Goal: Task Accomplishment & Management: Use online tool/utility

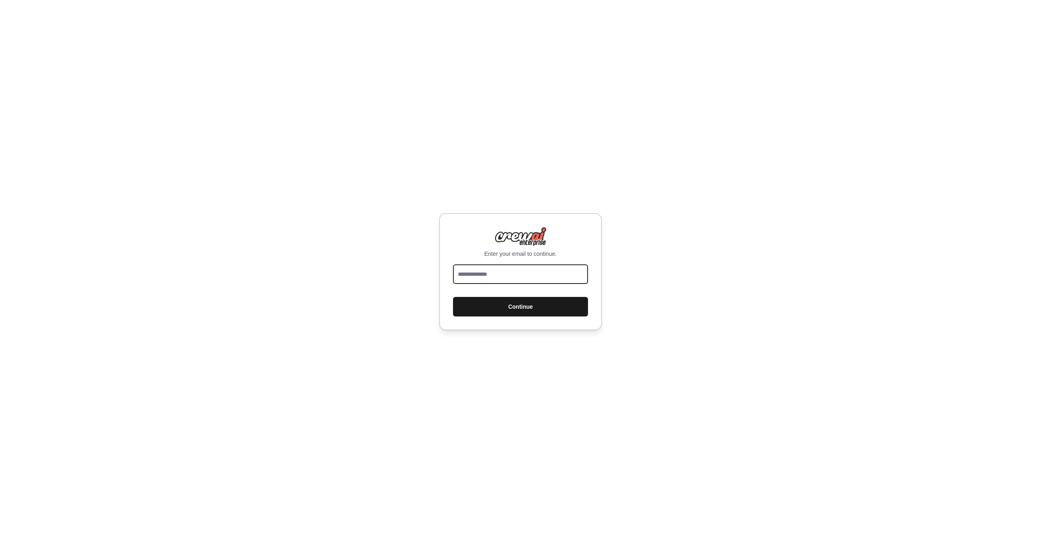
type input "**********"
click at [490, 306] on button "Continue" at bounding box center [520, 307] width 135 height 20
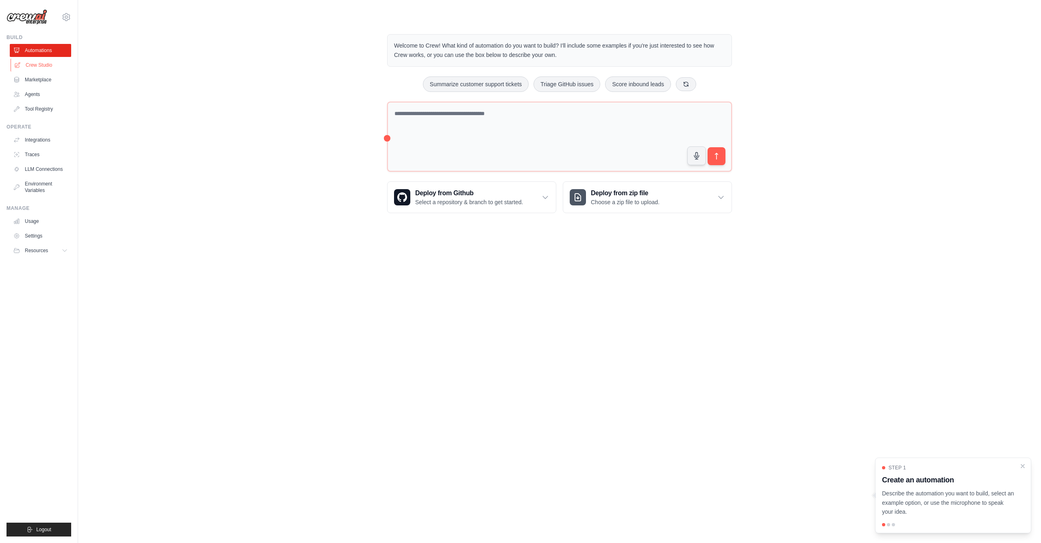
click at [46, 65] on link "Crew Studio" at bounding box center [41, 65] width 61 height 13
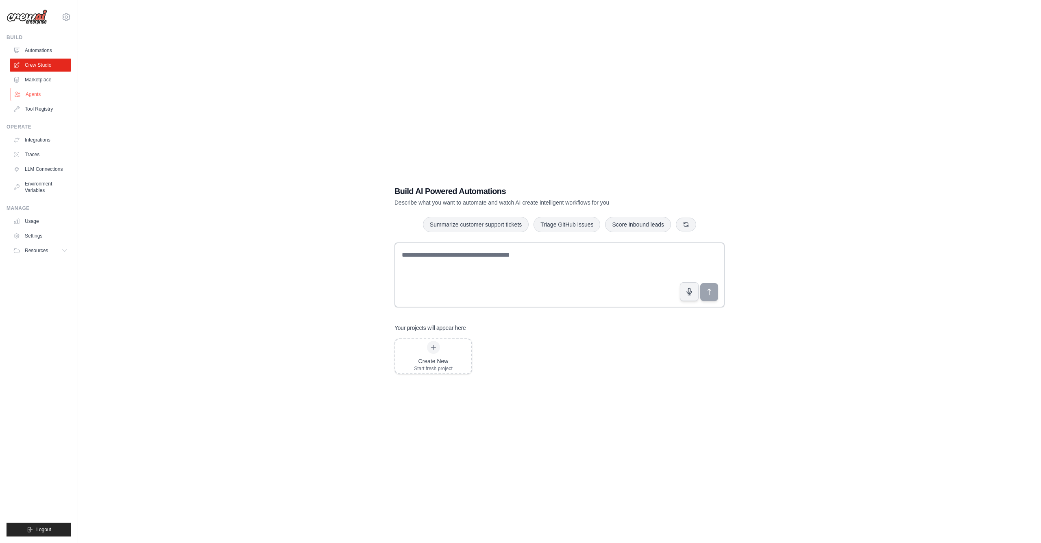
click at [38, 93] on link "Agents" at bounding box center [41, 94] width 61 height 13
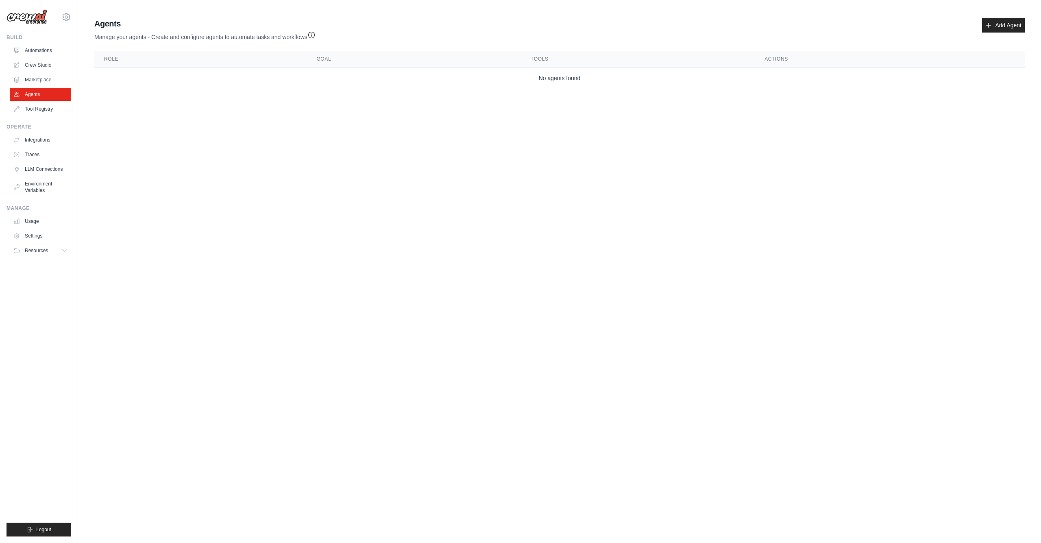
click at [988, 17] on div "Agents Manage your agents - Create and configure agents to automate tasks and w…" at bounding box center [559, 53] width 937 height 77
click at [992, 23] on link "Add Agent" at bounding box center [1003, 25] width 43 height 15
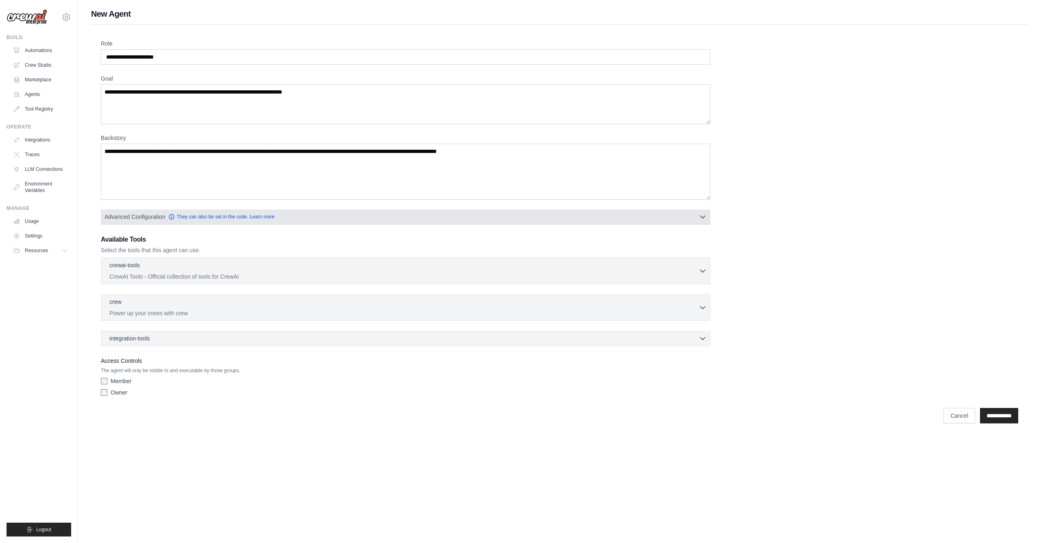
click at [161, 219] on span "Advanced Configuration" at bounding box center [134, 217] width 61 height 8
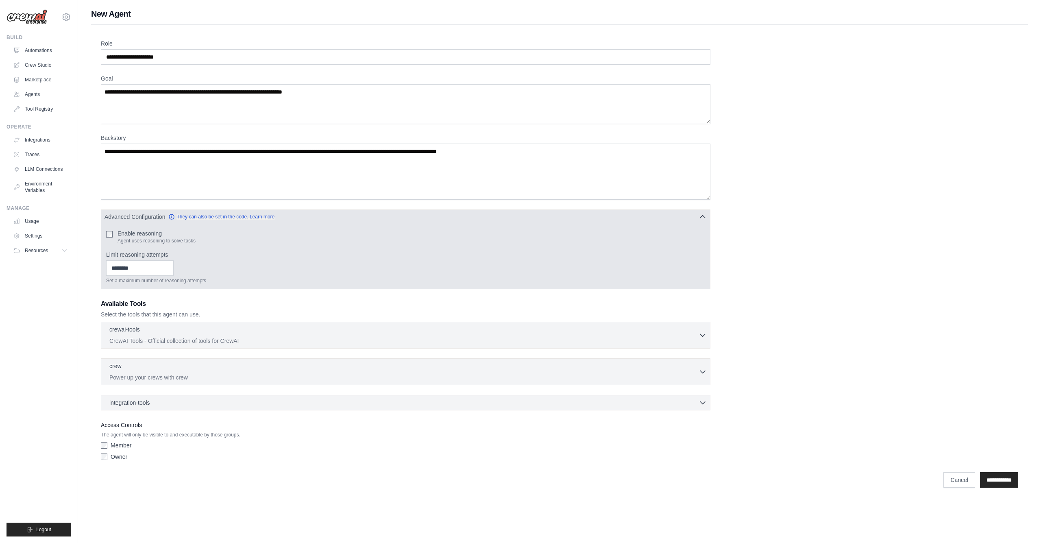
click at [244, 215] on link "They can also be set in the code. Learn more" at bounding box center [221, 216] width 106 height 7
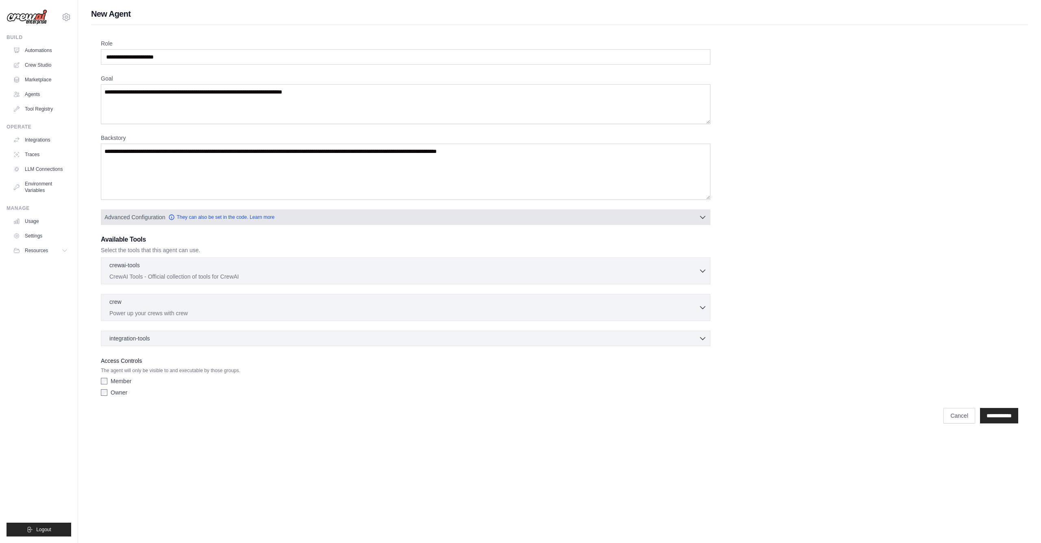
click at [137, 224] on div "Advanced Configuration They can also be set in the code. Learn more" at bounding box center [405, 217] width 609 height 15
click at [138, 217] on span "Advanced Configuration" at bounding box center [134, 217] width 61 height 8
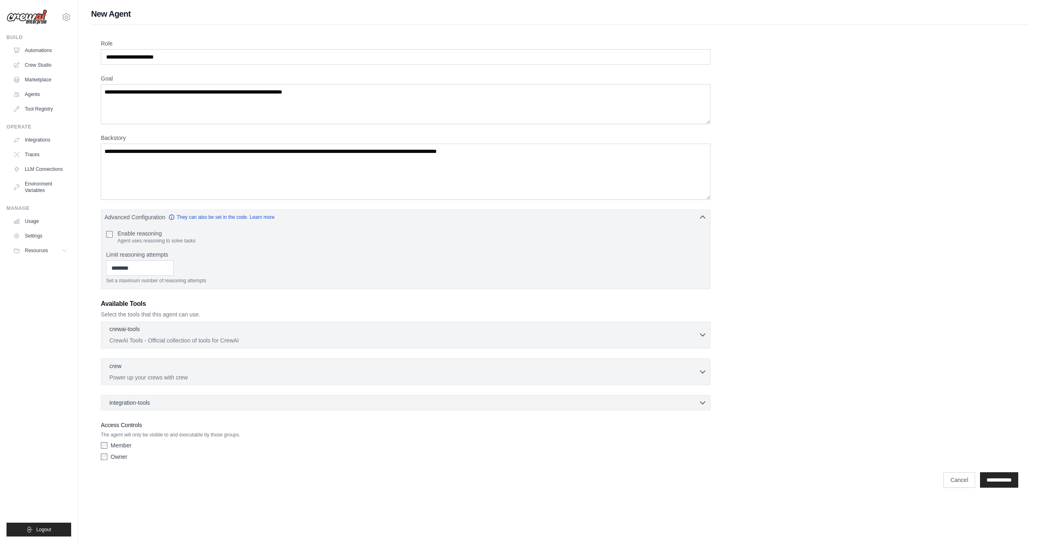
click at [144, 335] on div "crewai-tools 0 selected CrewAI Tools - Official collection of tools for CrewAI" at bounding box center [403, 335] width 589 height 20
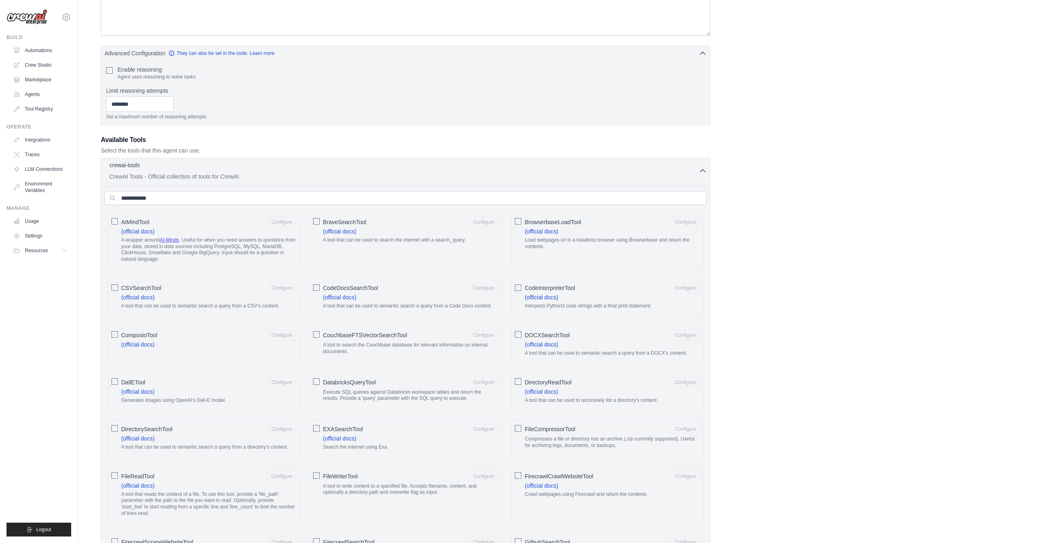
scroll to position [170, 0]
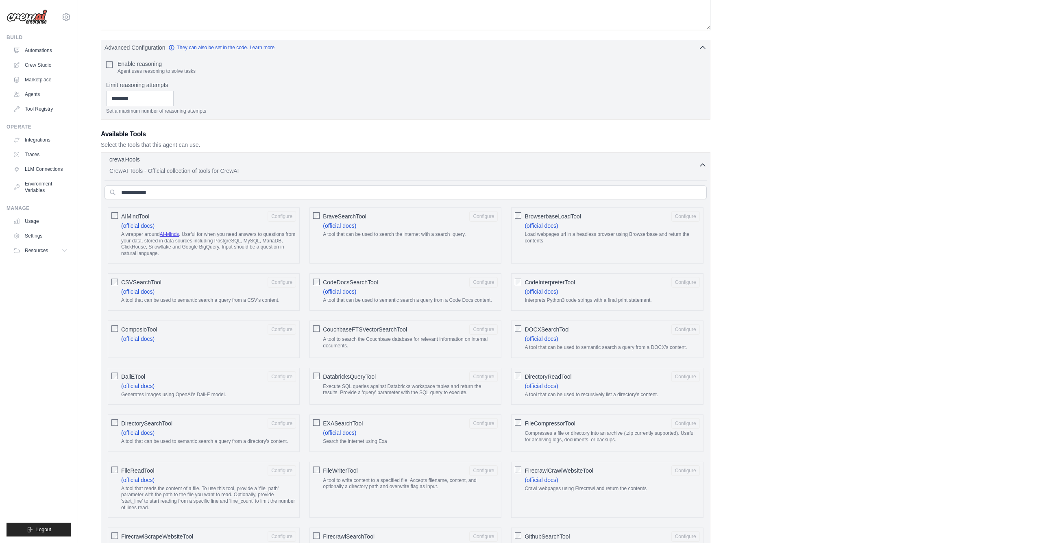
click at [174, 167] on p "CrewAI Tools - Official collection of tools for CrewAI" at bounding box center [403, 171] width 589 height 8
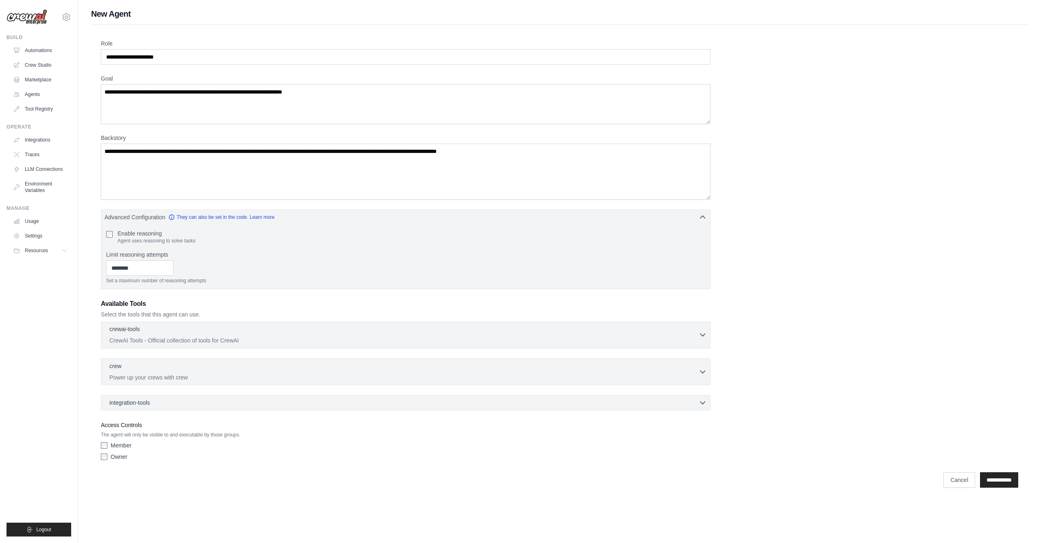
scroll to position [0, 0]
click at [138, 367] on div "crew 0 selected" at bounding box center [403, 366] width 589 height 10
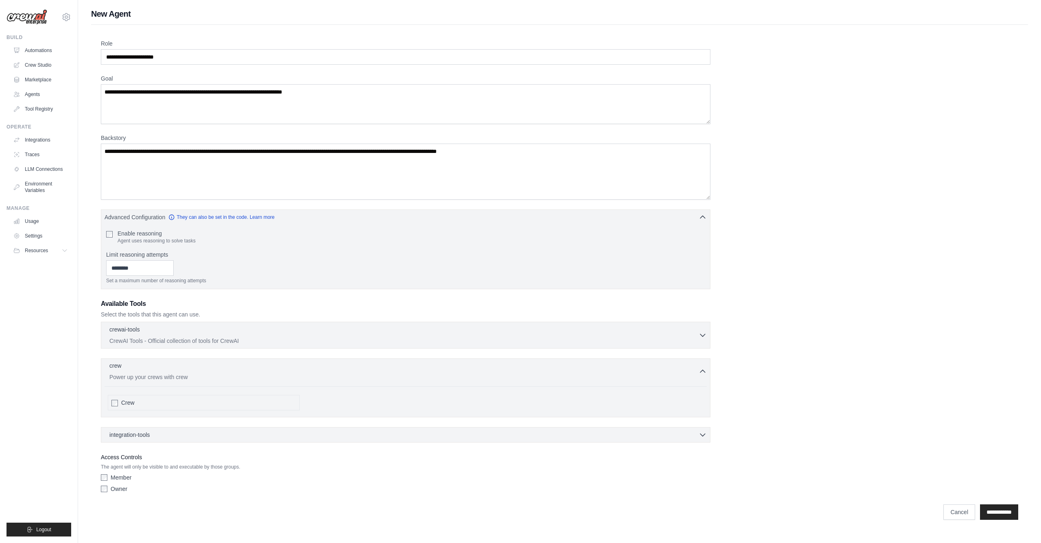
click at [138, 367] on div "crew 0 selected" at bounding box center [403, 366] width 589 height 10
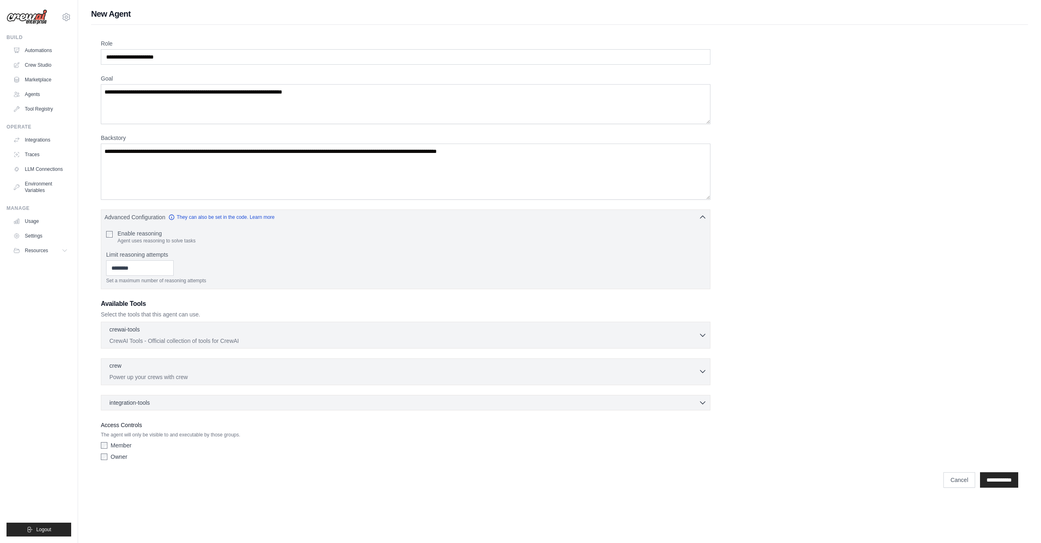
click at [138, 367] on div "crew 0 selected" at bounding box center [403, 366] width 589 height 10
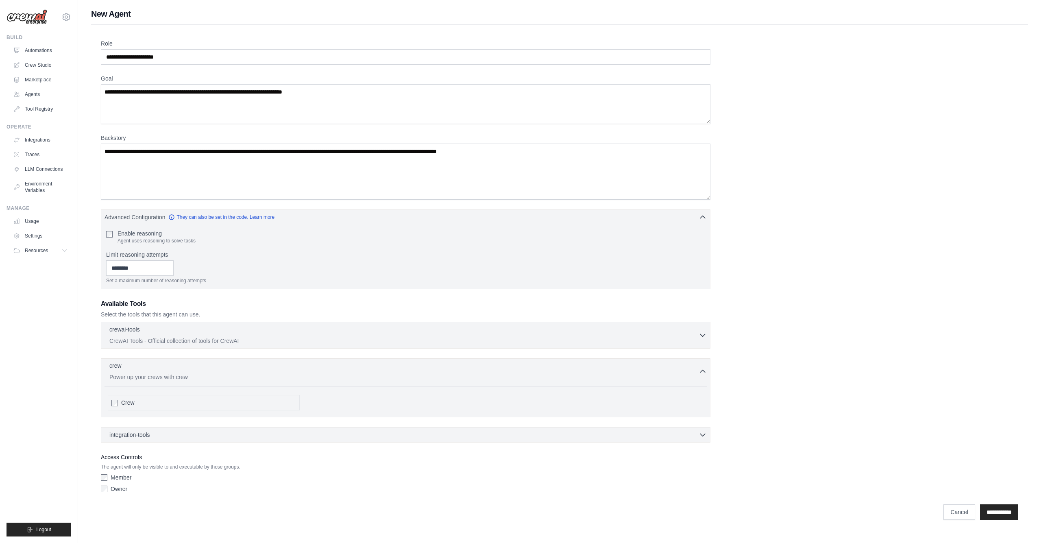
click at [139, 368] on div "crew 0 selected" at bounding box center [403, 366] width 589 height 10
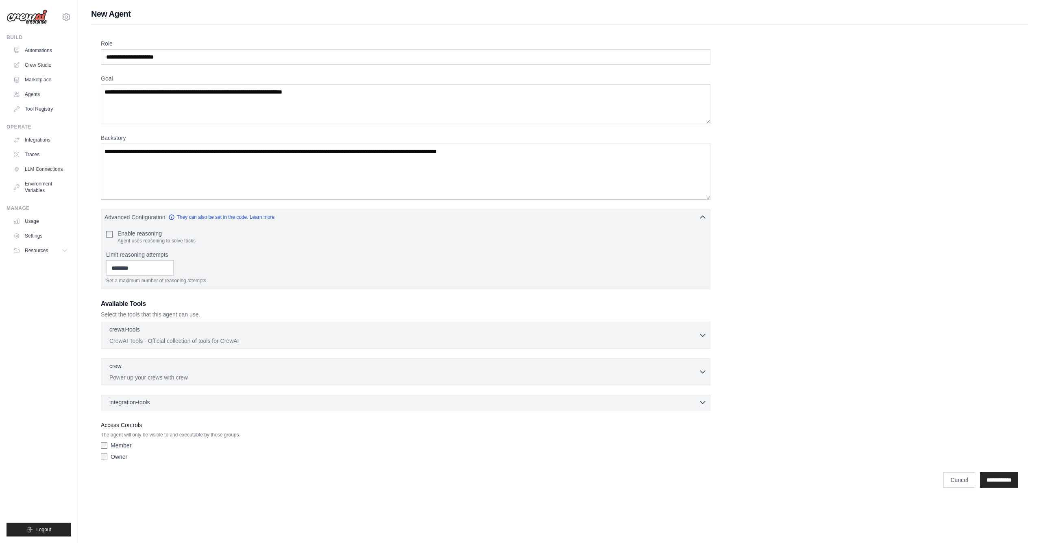
click at [133, 402] on span "integration-tools" at bounding box center [129, 402] width 41 height 8
